Goal: Task Accomplishment & Management: Use online tool/utility

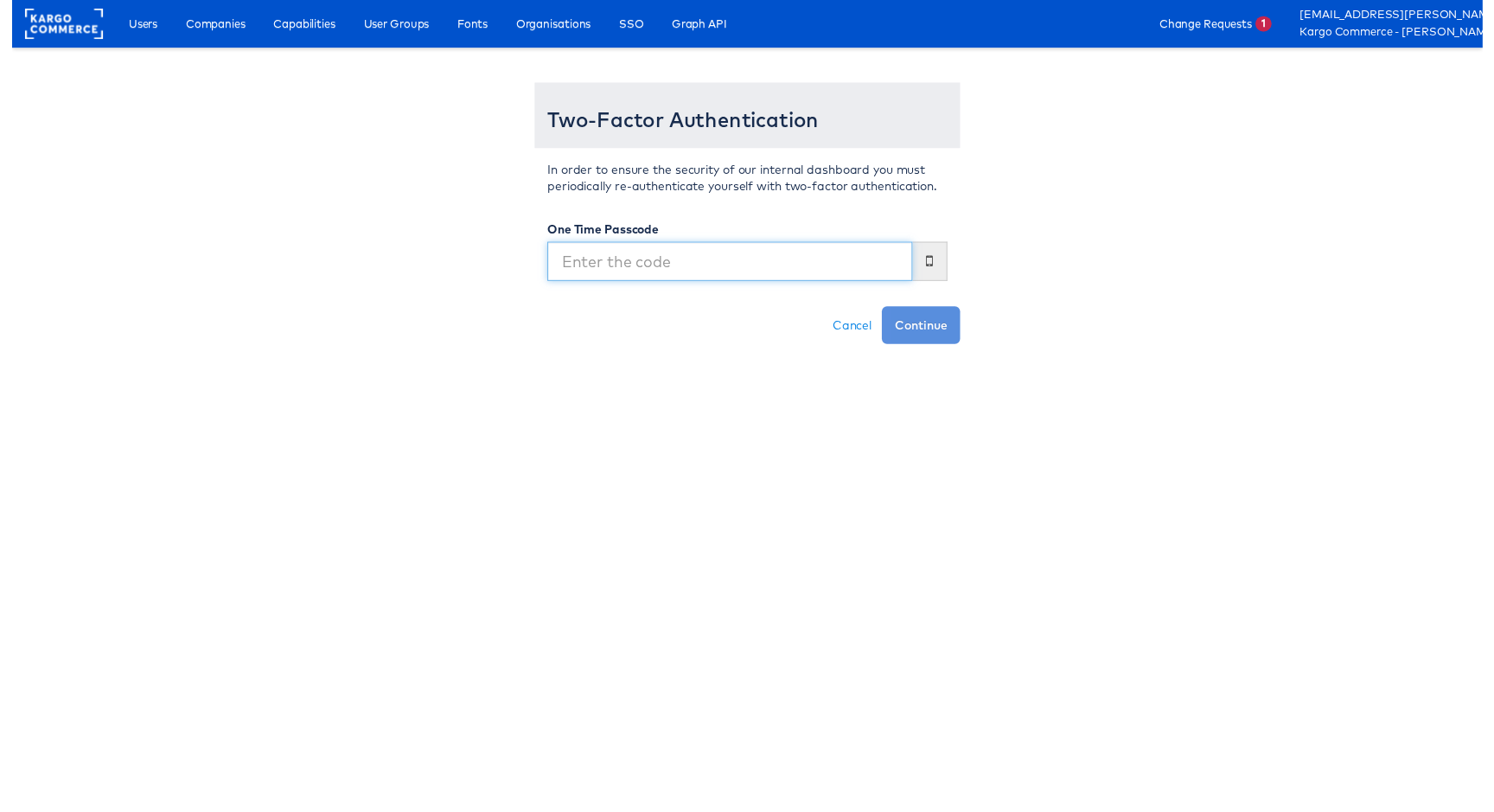
click at [660, 275] on input "text" at bounding box center [729, 265] width 371 height 40
type input "145224"
click at [884, 311] on button "Continue" at bounding box center [923, 330] width 79 height 38
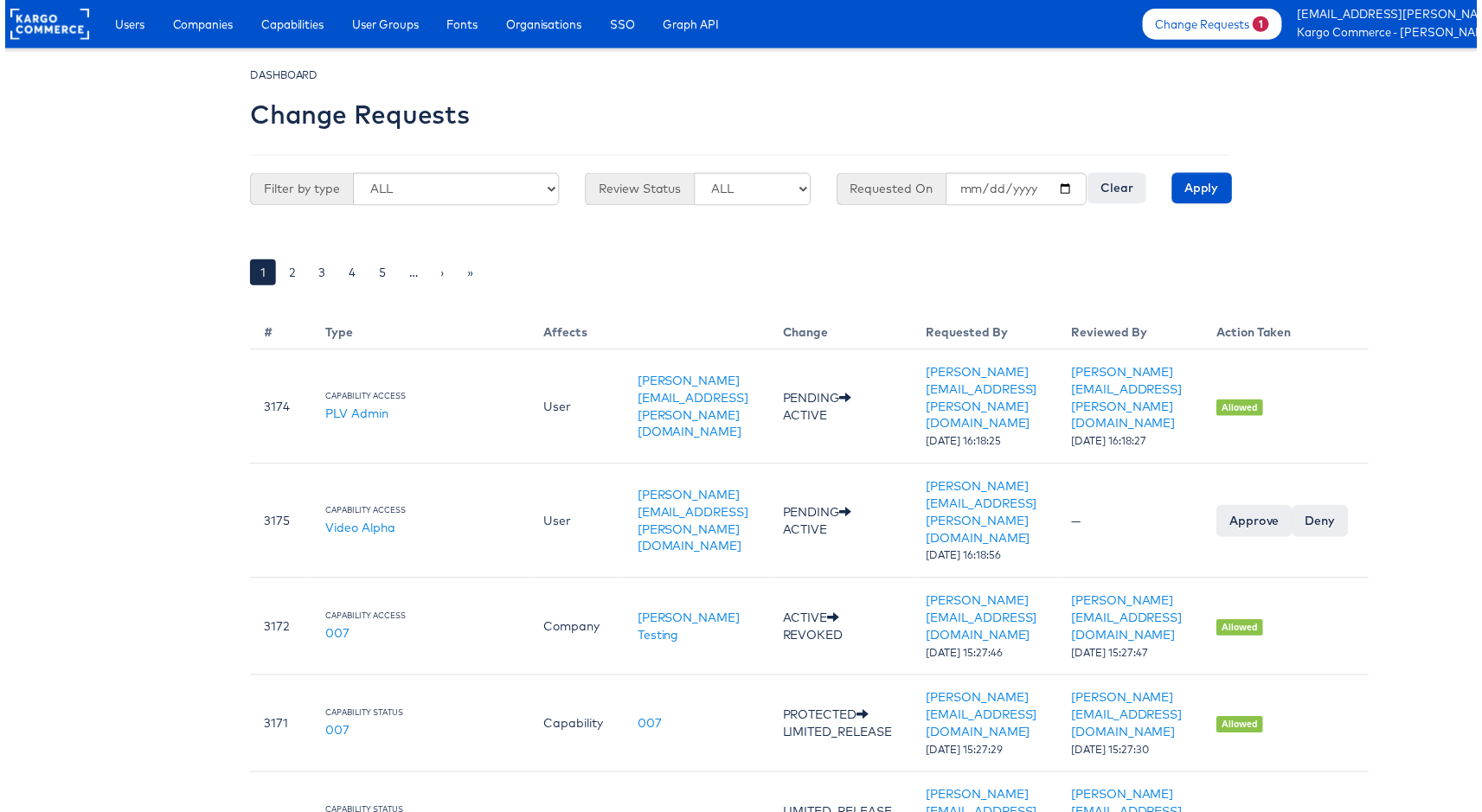
scroll to position [0, 104]
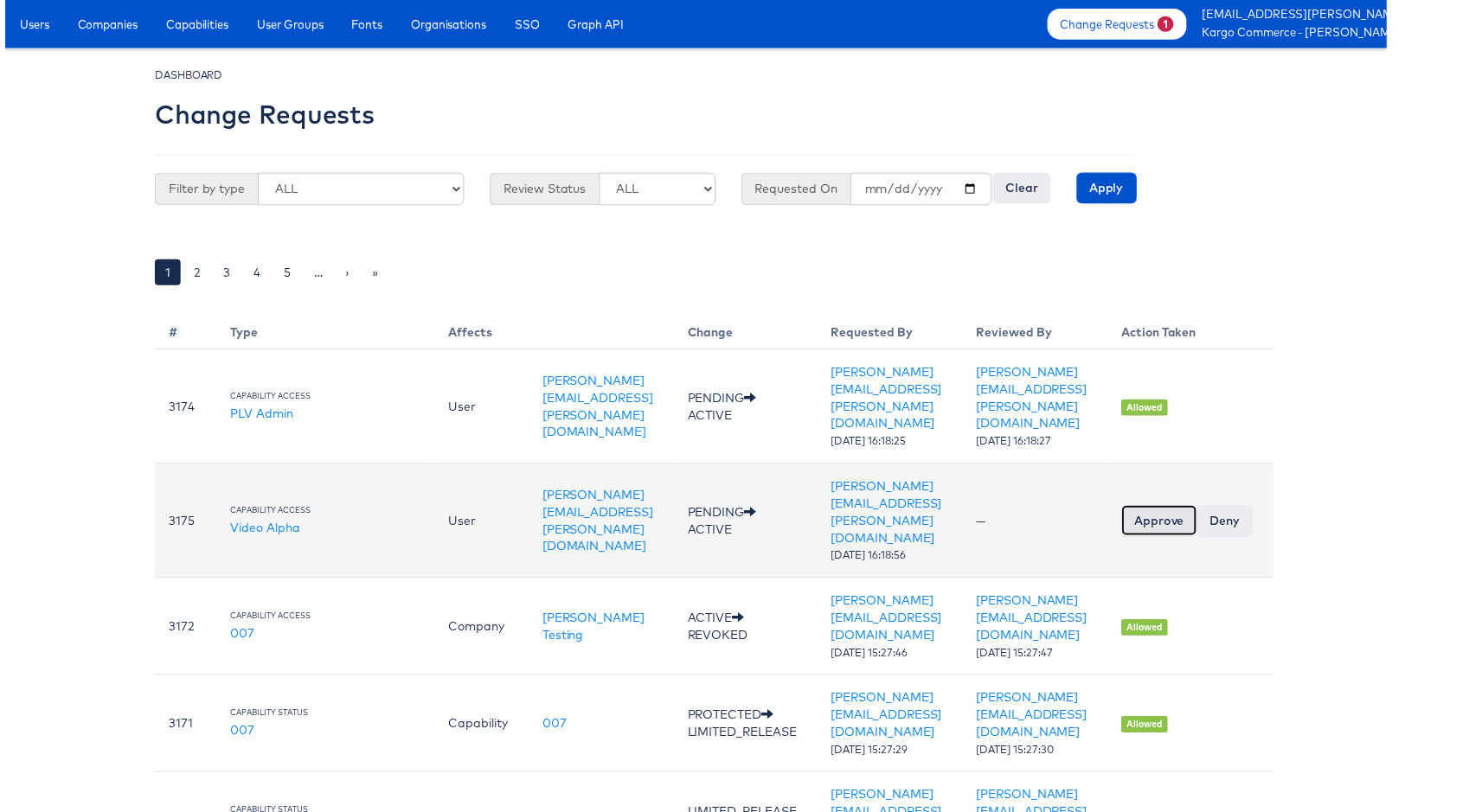
click at [1200, 508] on input "Approve" at bounding box center [1161, 523] width 76 height 31
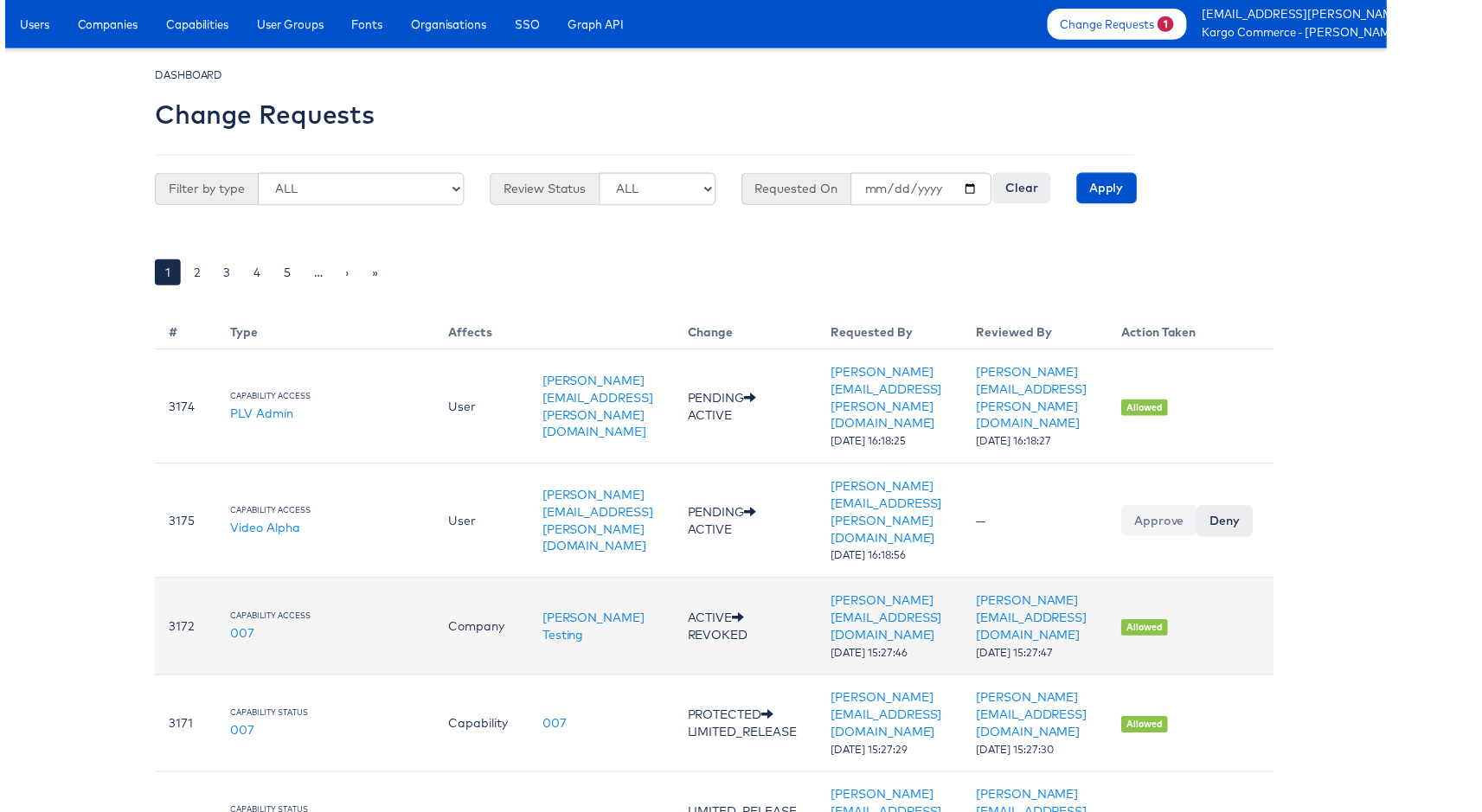
scroll to position [0, 47]
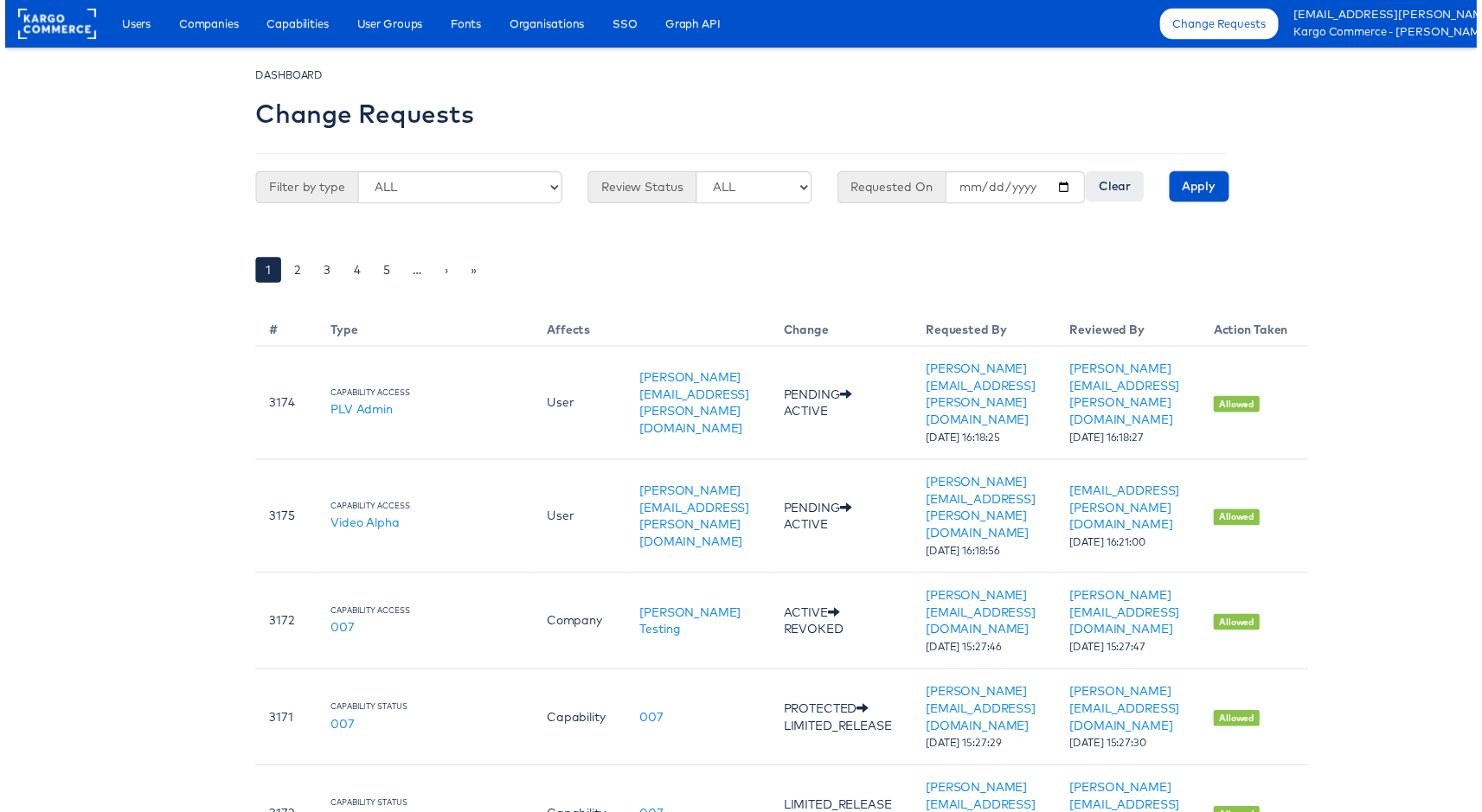
scroll to position [0, 47]
